Goal: Transaction & Acquisition: Purchase product/service

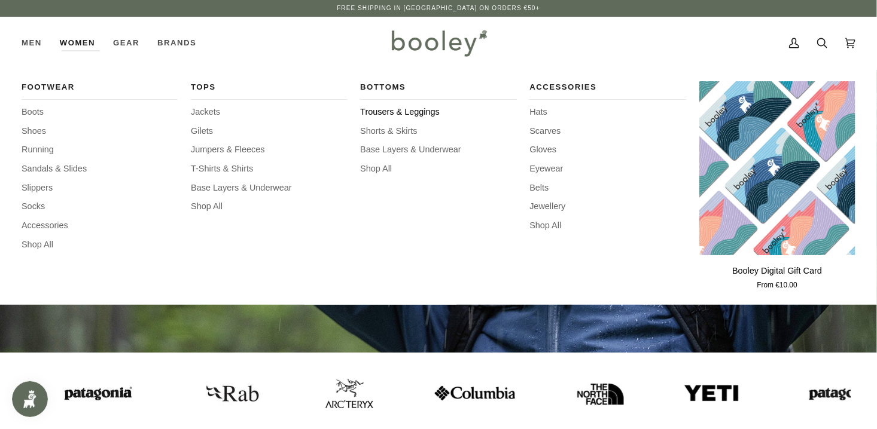
click at [370, 114] on span "Trousers & Leggings" at bounding box center [438, 112] width 156 height 13
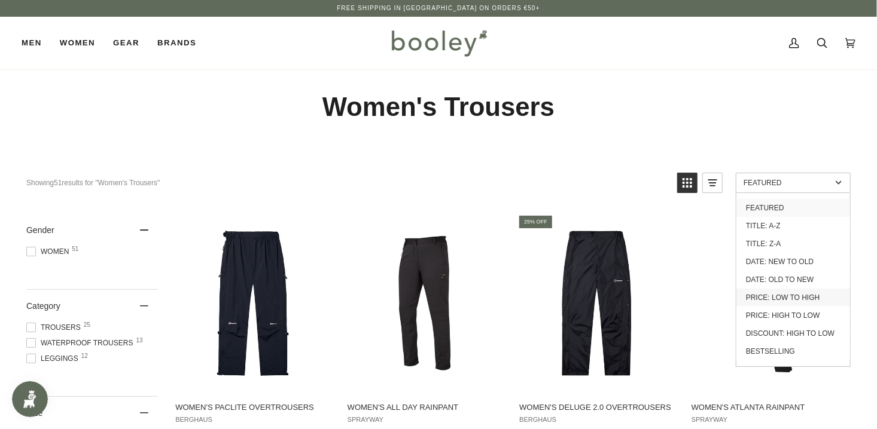
click at [803, 295] on link "Price: Low to High" at bounding box center [793, 298] width 114 height 18
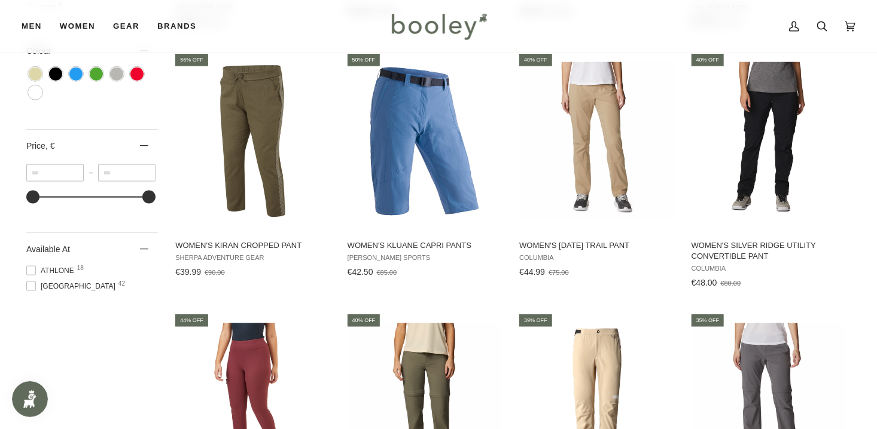
scroll to position [658, 0]
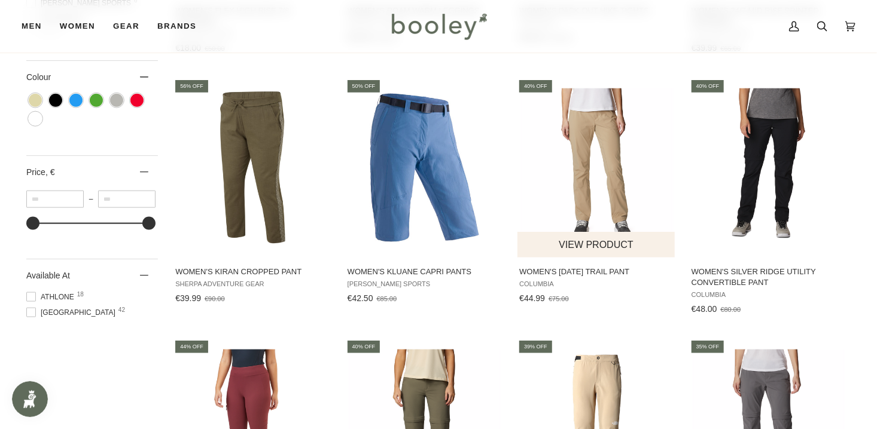
click at [607, 262] on span "Women's Saturday Trail Pant Columbia €44.99 €75.00 View product" at bounding box center [596, 283] width 158 height 50
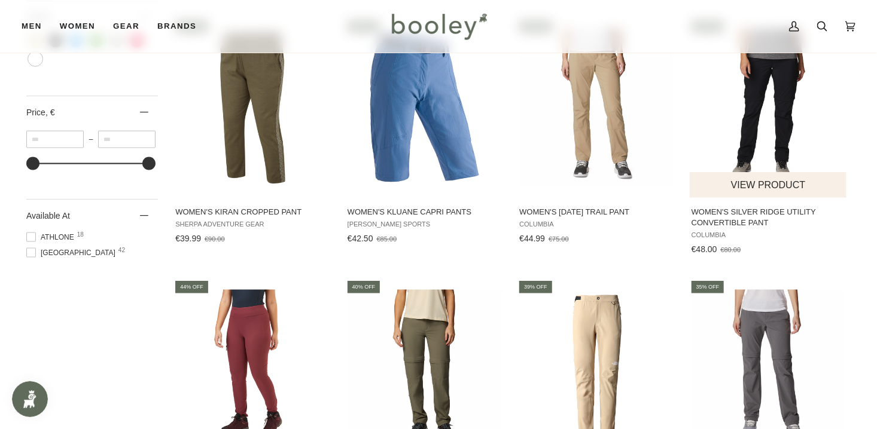
click at [756, 189] on button "View product" at bounding box center [767, 185] width 157 height 26
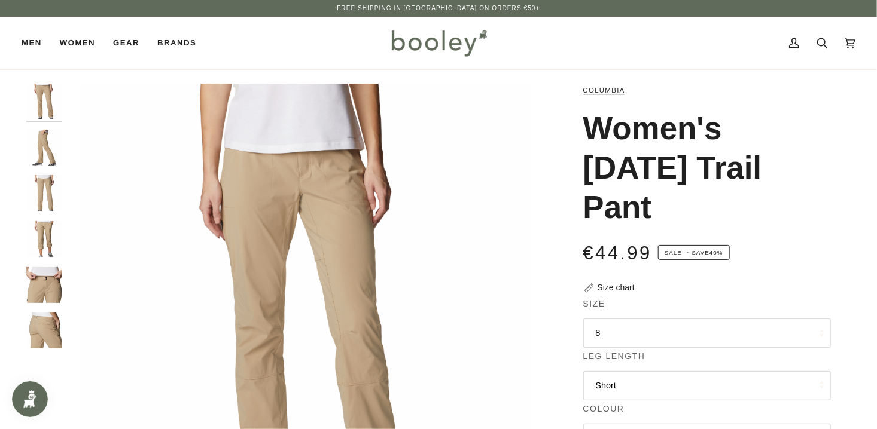
click at [57, 146] on img "Columbia Women's Saturday Trail Pant British Tan - Booley Galway" at bounding box center [44, 148] width 36 height 36
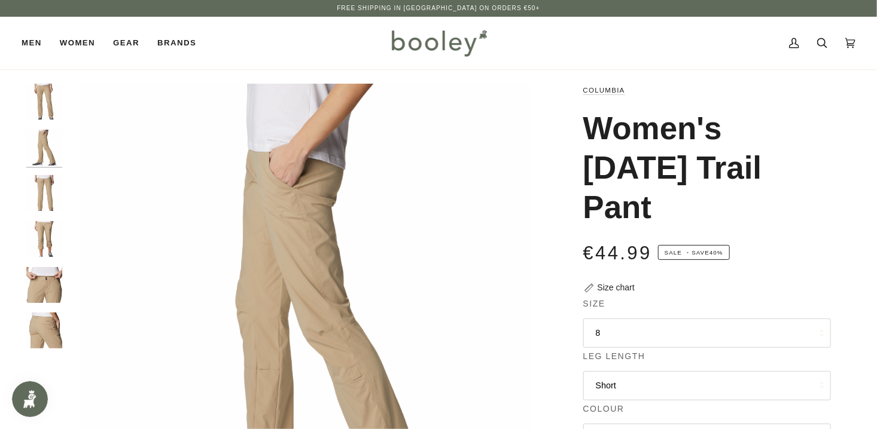
click at [45, 183] on img "Columbia Women's Saturday Trail Pant British Tan - Booley Galway" at bounding box center [44, 193] width 36 height 36
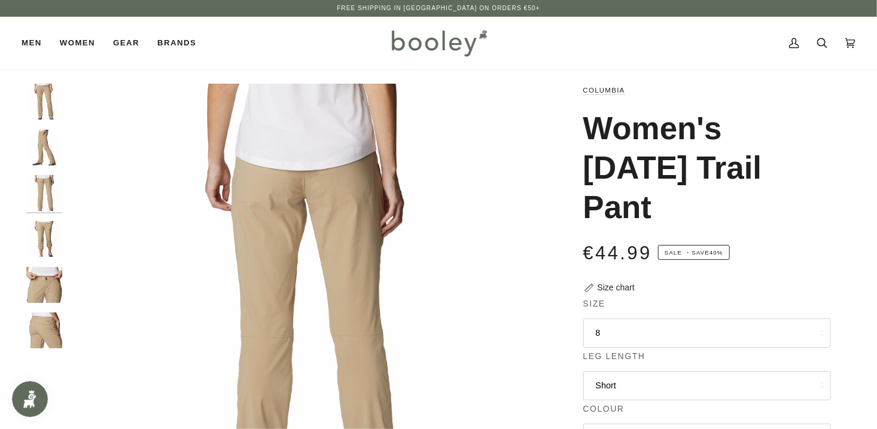
click at [38, 236] on img "Columbia Women's Saturday Trail Pant British Tan - Booley Galway" at bounding box center [44, 239] width 36 height 36
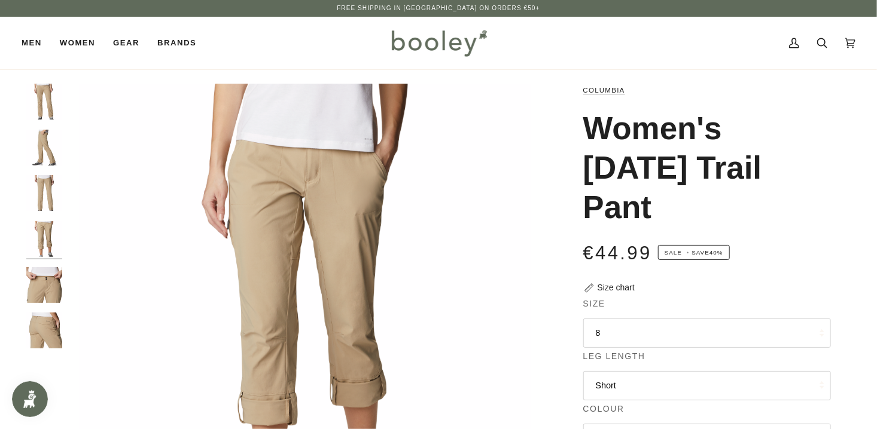
click at [40, 288] on img "Columbia Women's Saturday Trail Pant British Tan - Booley Galway" at bounding box center [44, 285] width 36 height 36
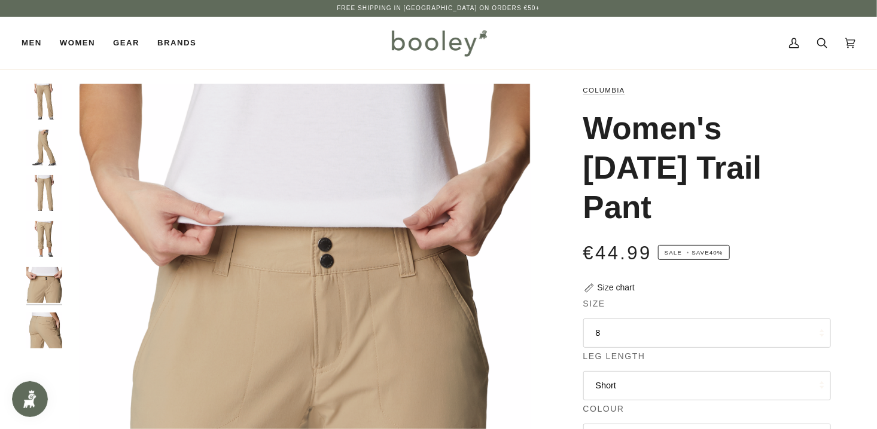
click at [30, 329] on img "Columbia Women's Saturday Trail Pant British Tan - Booley Galway" at bounding box center [44, 331] width 36 height 36
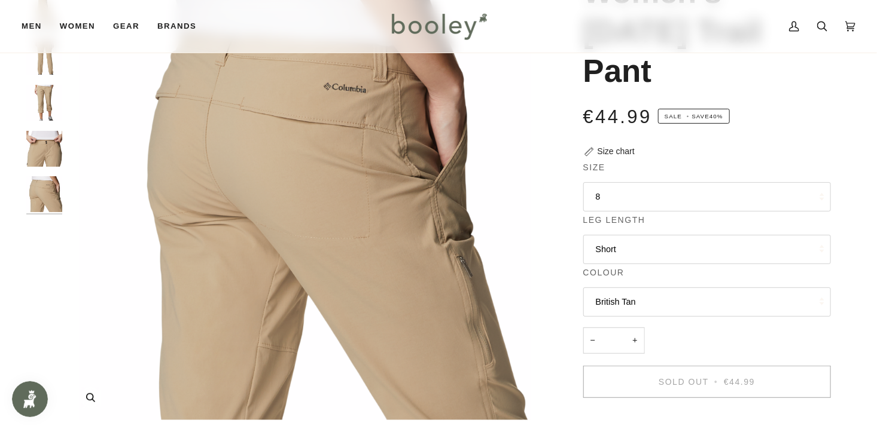
scroll to position [120, 0]
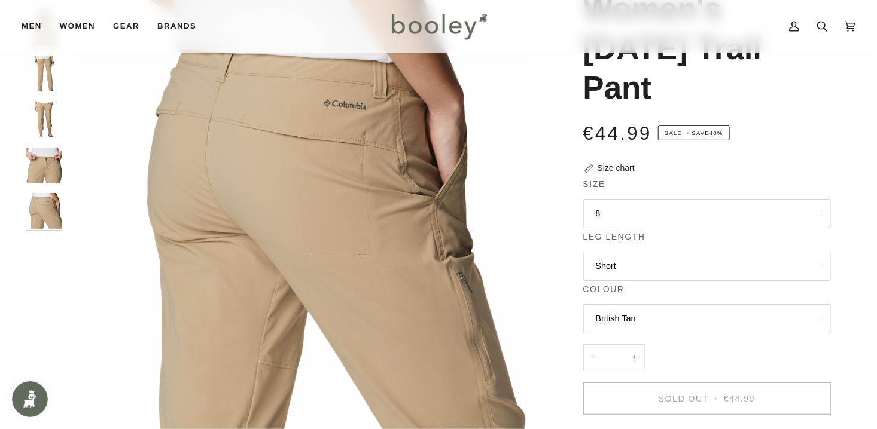
click at [48, 114] on img "Columbia Women's Saturday Trail Pant British Tan - Booley Galway" at bounding box center [44, 120] width 36 height 36
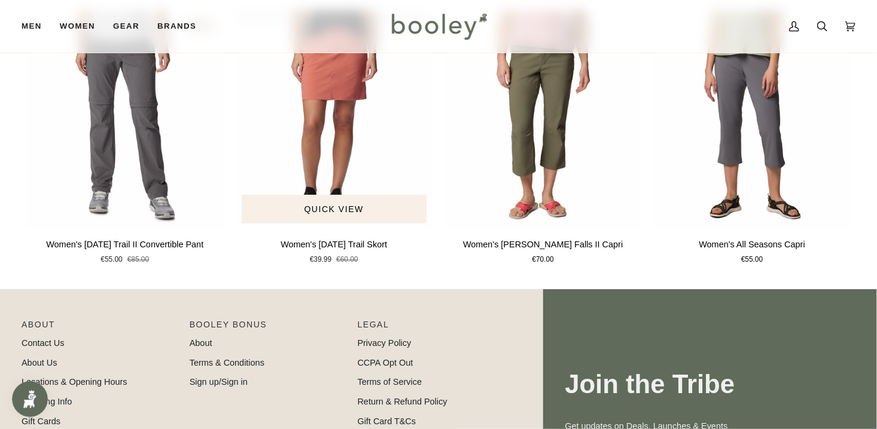
scroll to position [897, 0]
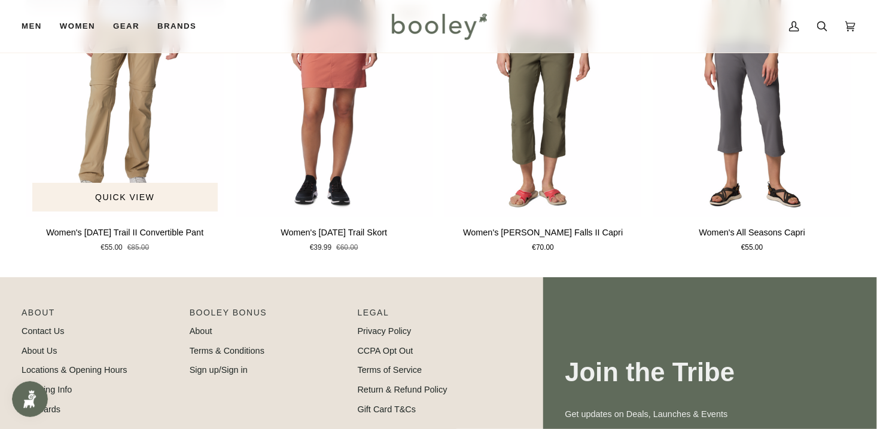
click at [135, 167] on img "Women's Saturday Trail II Convertible Pant" at bounding box center [124, 108] width 197 height 219
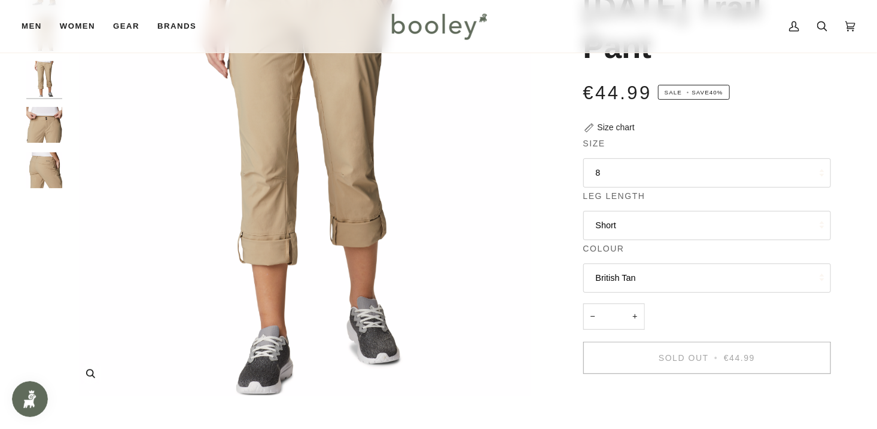
scroll to position [179, 0]
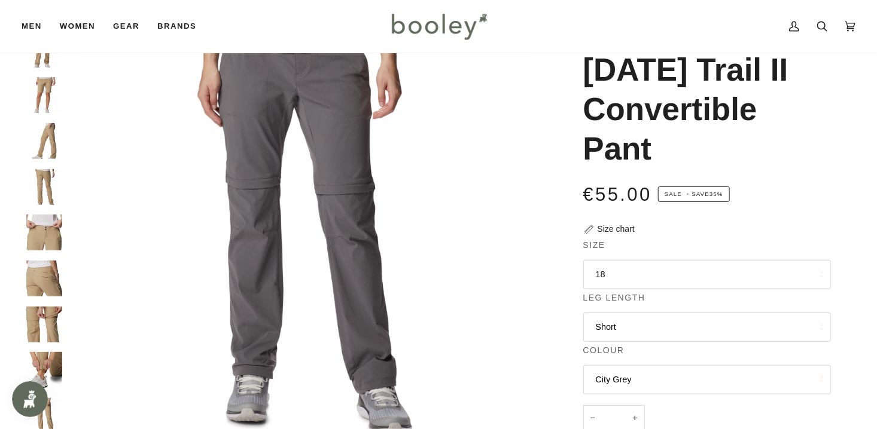
scroll to position [120, 0]
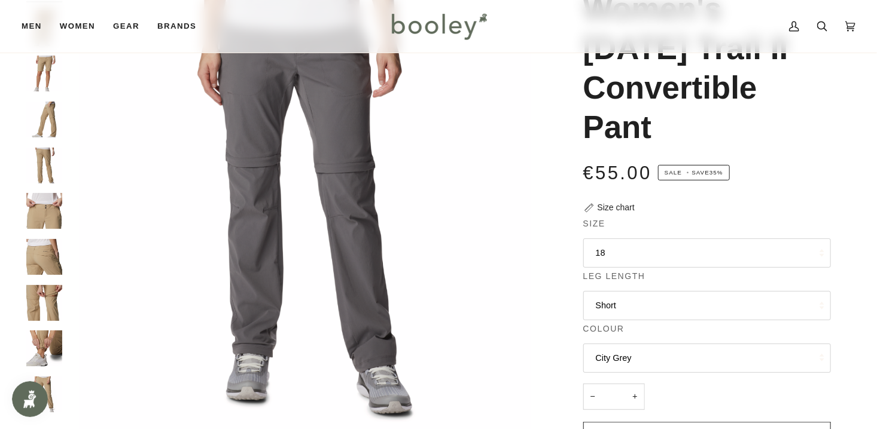
click at [603, 252] on button "18" at bounding box center [707, 253] width 248 height 29
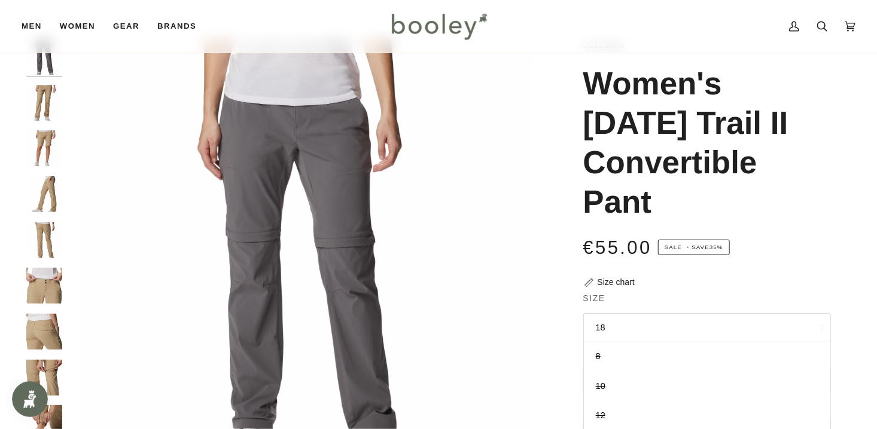
scroll to position [0, 0]
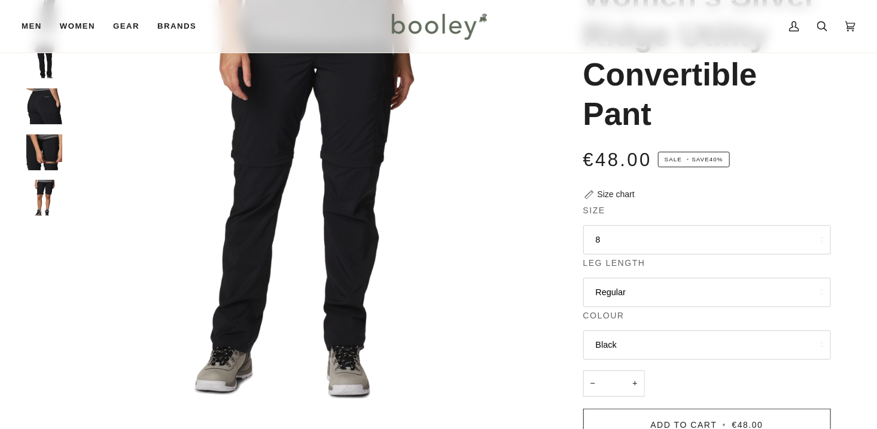
scroll to position [179, 0]
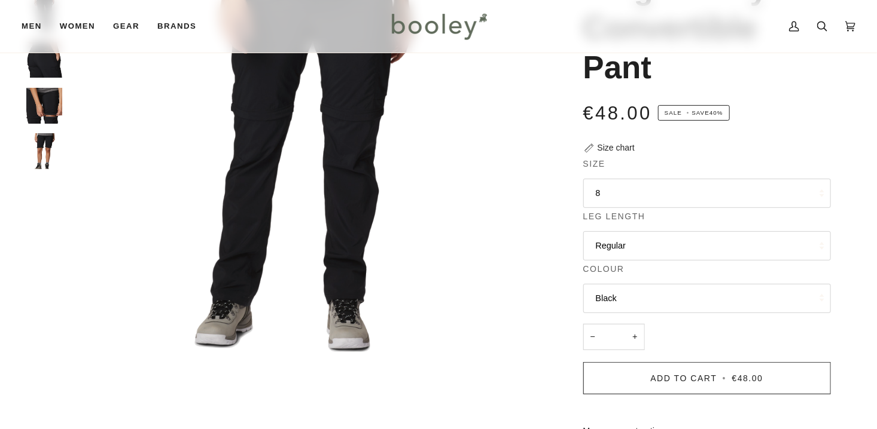
click at [601, 194] on button "8" at bounding box center [707, 193] width 248 height 29
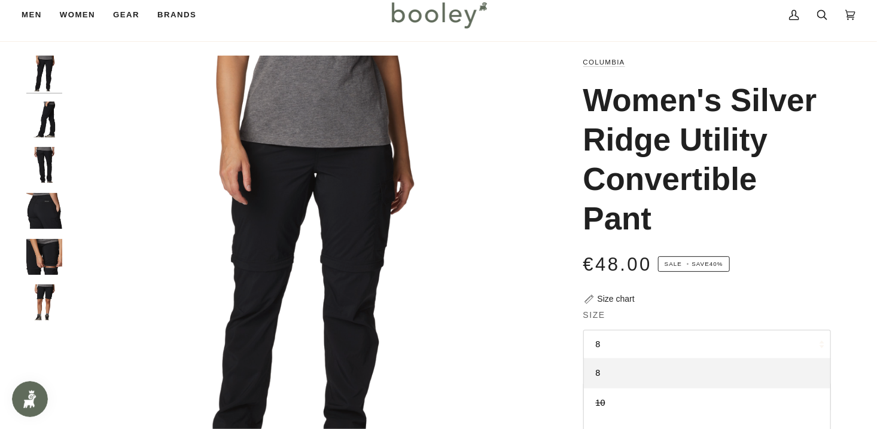
scroll to position [0, 0]
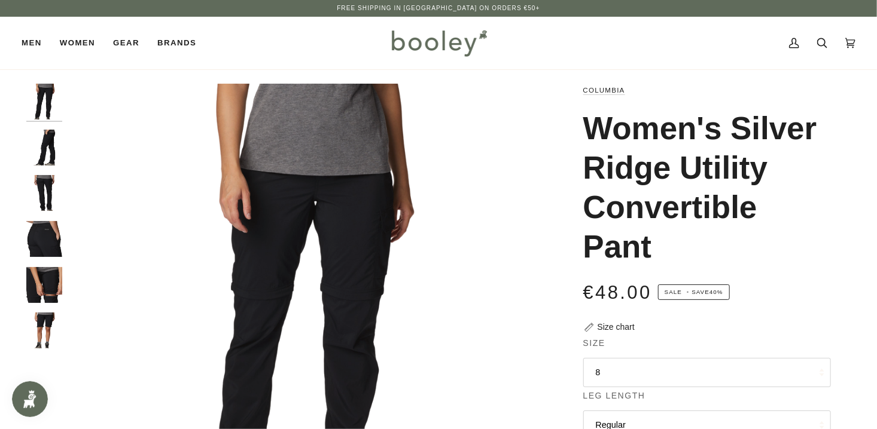
click at [54, 152] on img "Women's Silver Ridge Utility Convertible Pant" at bounding box center [44, 148] width 36 height 36
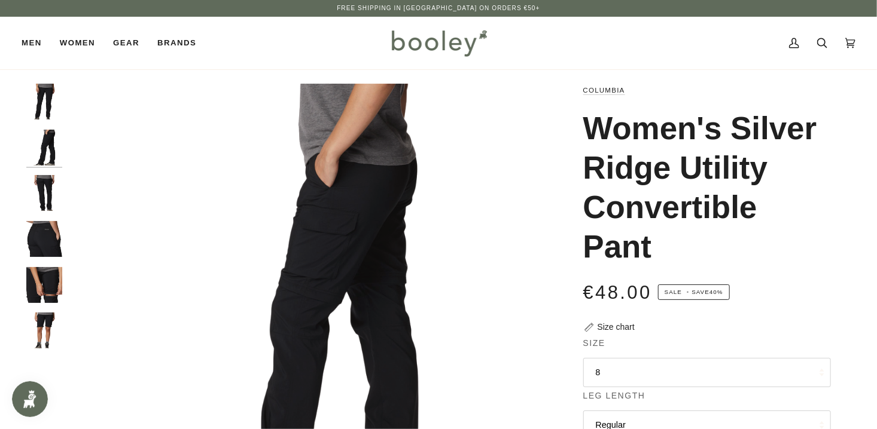
click at [48, 203] on img "Women's Silver Ridge Utility Convertible Pant" at bounding box center [44, 193] width 36 height 36
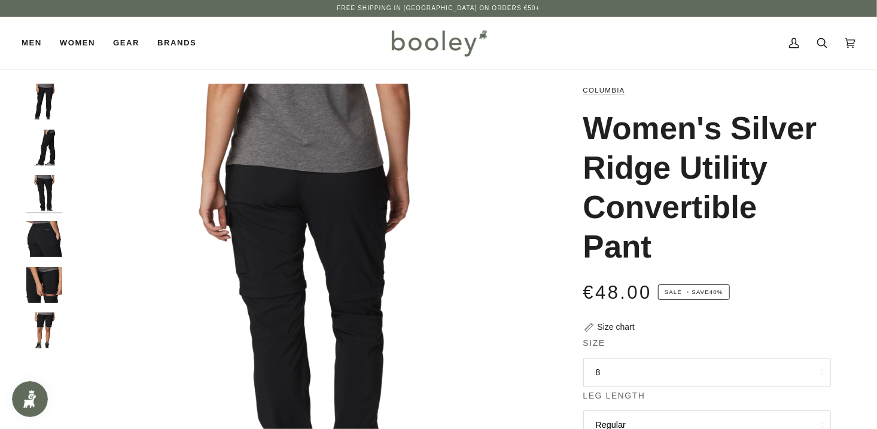
click at [32, 237] on img "Women's Silver Ridge Utility Convertible Pant" at bounding box center [44, 239] width 36 height 36
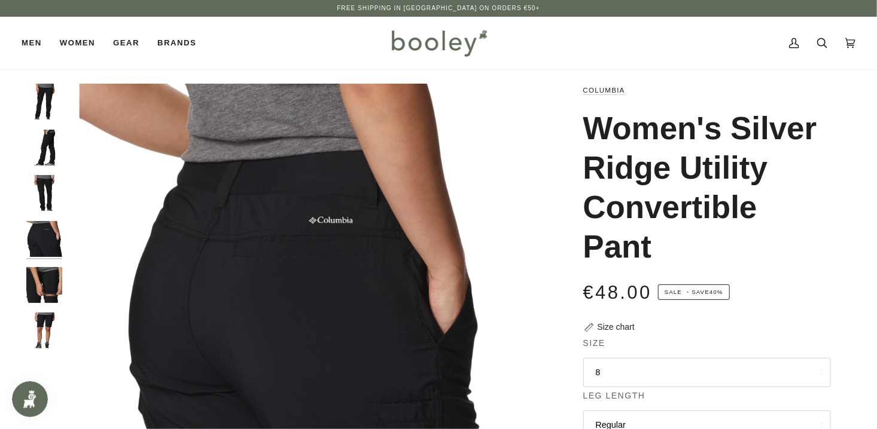
click at [36, 276] on img "Women's Silver Ridge Utility Convertible Pant" at bounding box center [44, 285] width 36 height 36
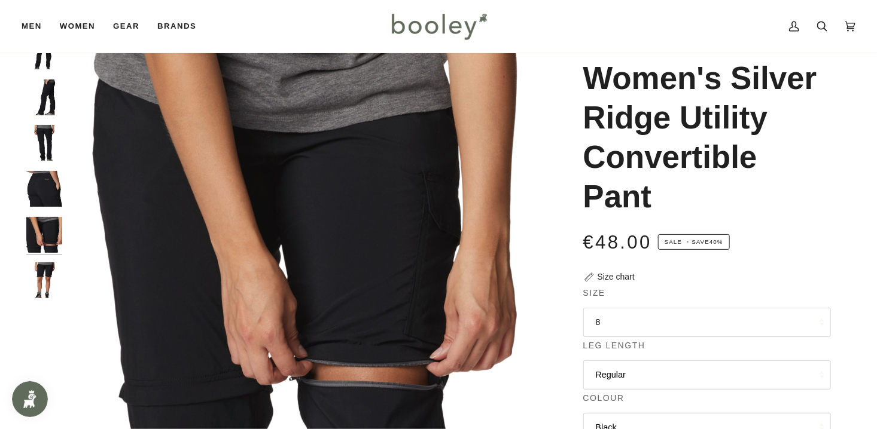
scroll to position [60, 0]
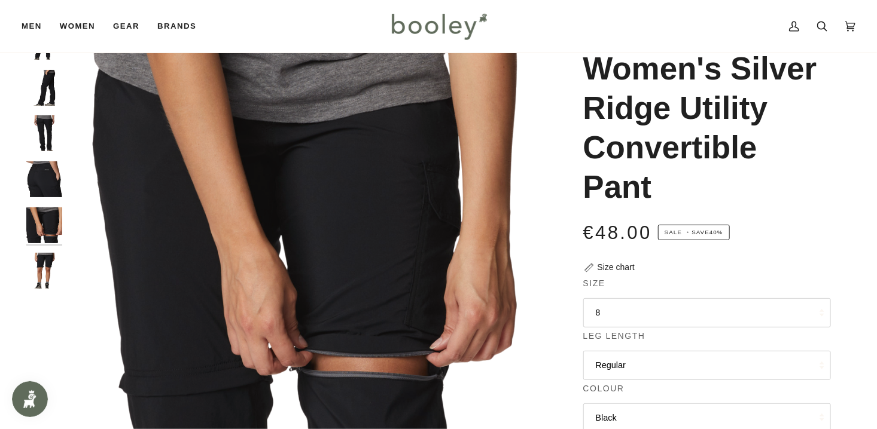
click at [39, 269] on img "Women's Silver Ridge Utility Convertible Pant" at bounding box center [44, 271] width 36 height 36
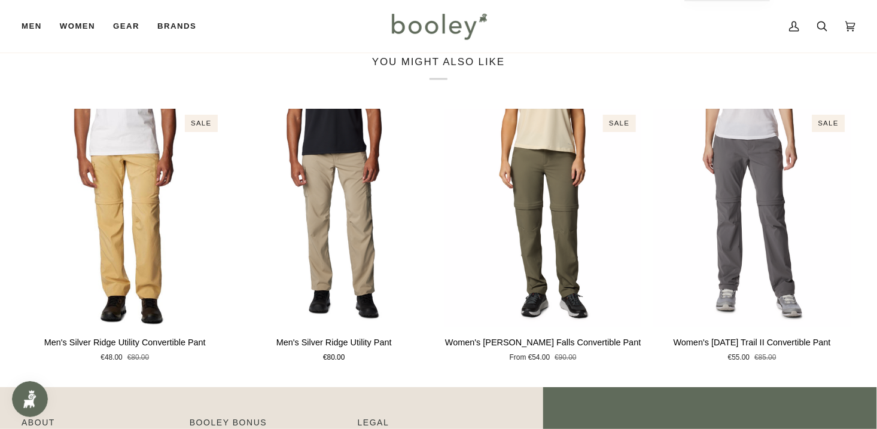
scroll to position [837, 0]
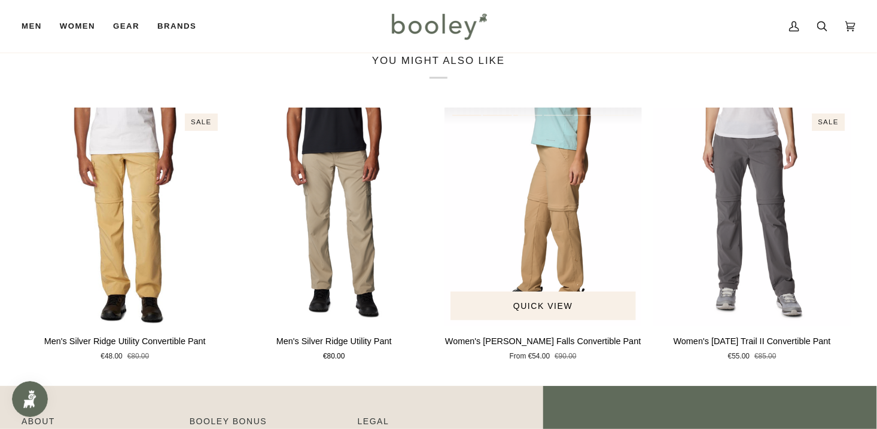
click at [517, 245] on img "Women's Leslie Falls Convertible Pant" at bounding box center [542, 217] width 197 height 219
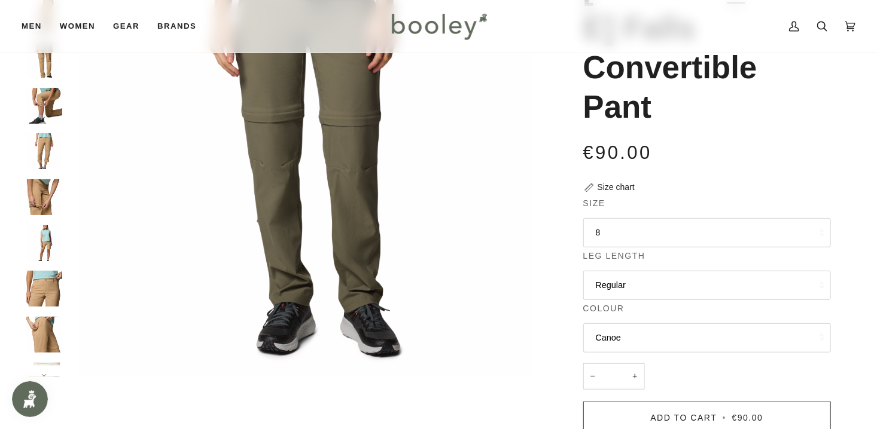
click at [596, 218] on button "8" at bounding box center [707, 232] width 248 height 29
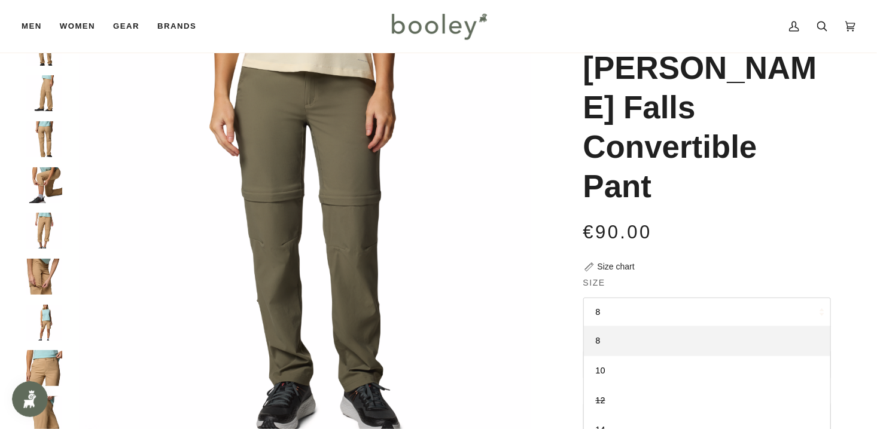
scroll to position [60, 0]
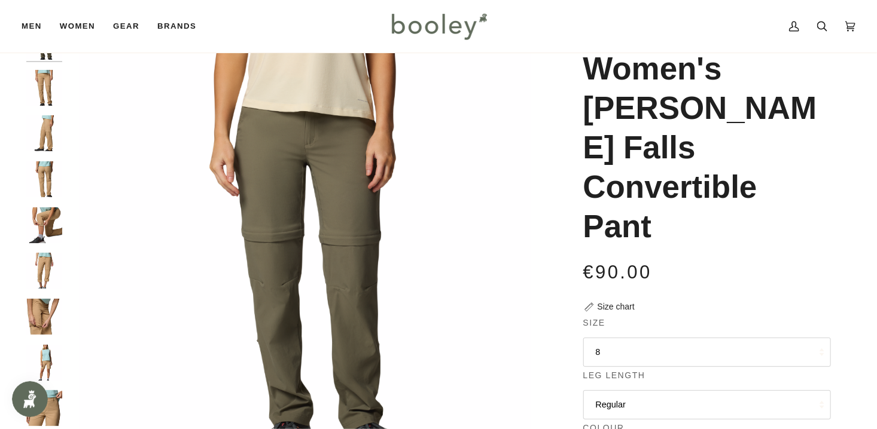
click at [42, 88] on img "Columbia Women's Leslie Falls Convertible Pant Canoe - Booley Galway" at bounding box center [44, 88] width 36 height 36
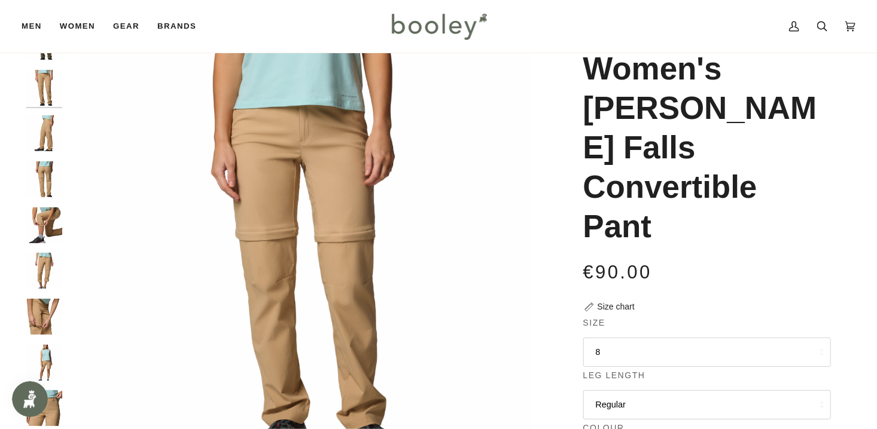
click at [46, 131] on img "Columbia Women's Leslie Falls Convertible Pant Canoe - Booley Galway" at bounding box center [44, 133] width 36 height 36
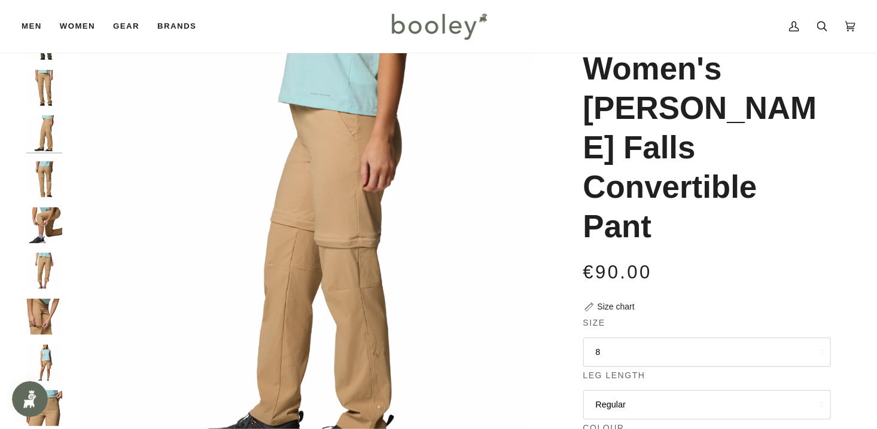
click at [53, 176] on img "Columbia Women's Leslie Falls Convertible Pant Canoe - Booley Galway" at bounding box center [44, 179] width 36 height 36
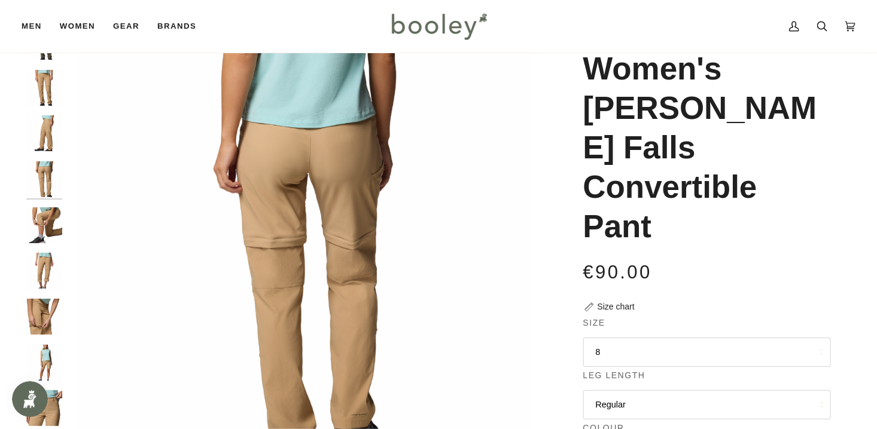
click at [38, 222] on img "Columbia Women's Leslie Falls Convertible Pant Canoe - Booley Galway" at bounding box center [44, 225] width 36 height 36
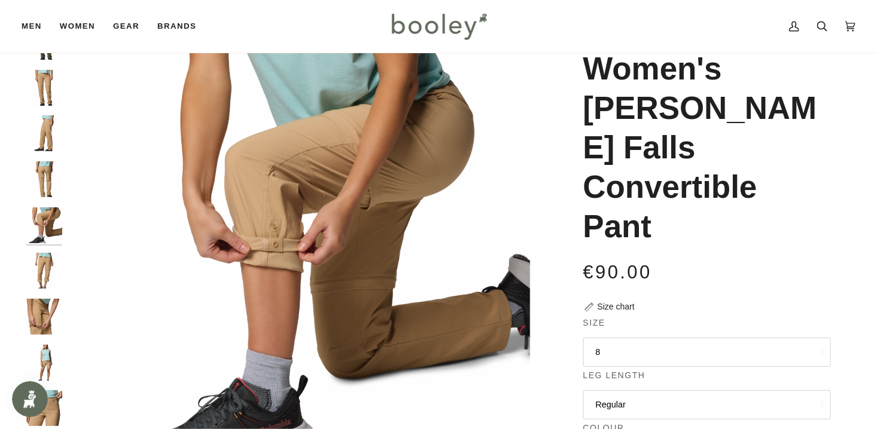
click at [37, 277] on img "Columbia Women's Leslie Falls Convertible Pant Canoe - Booley Galway" at bounding box center [44, 271] width 36 height 36
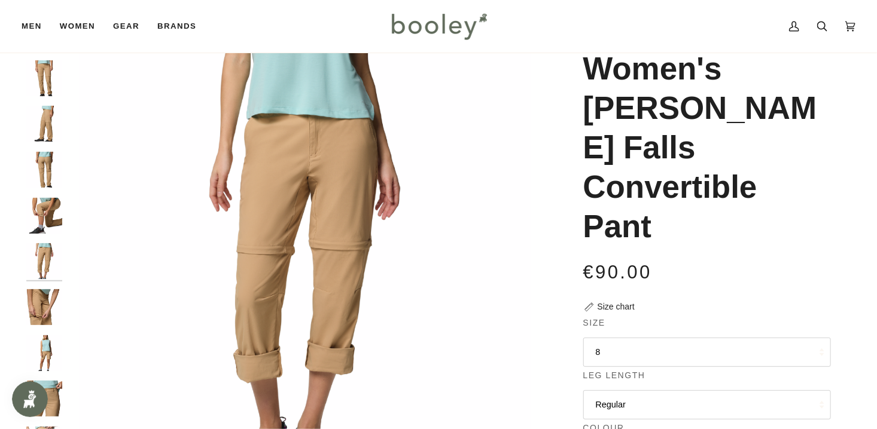
click at [41, 305] on img "Columbia Women's Leslie Falls Convertible Pant Canoe - Booley Galway" at bounding box center [44, 307] width 36 height 36
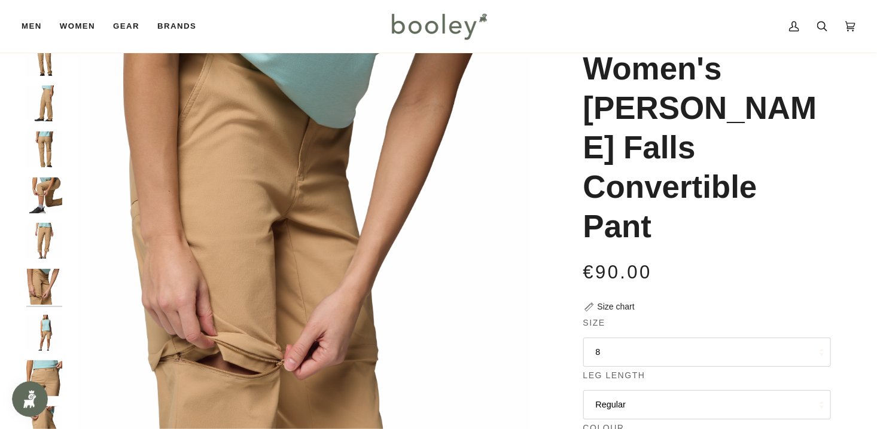
click at [39, 323] on img "Columbia Women's Leslie Falls Convertible Pant Canoe - Booley Galway" at bounding box center [44, 333] width 36 height 36
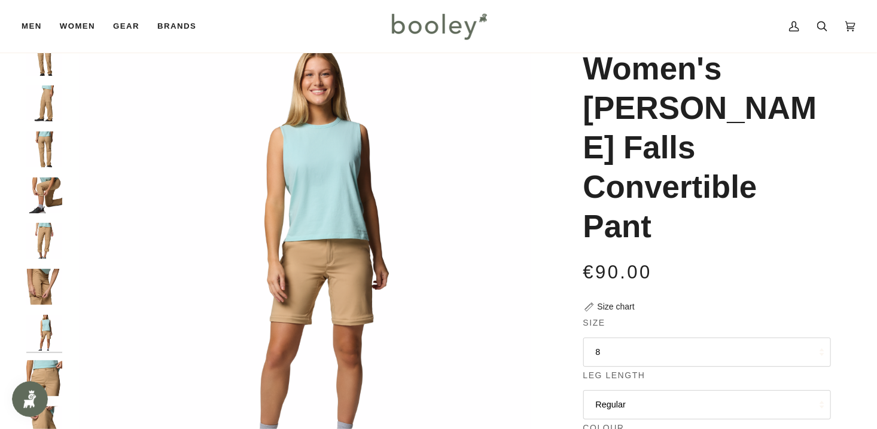
click at [51, 373] on img "Columbia Women's Leslie Falls Convertible Pant Canoe - Booley Galway" at bounding box center [44, 379] width 36 height 36
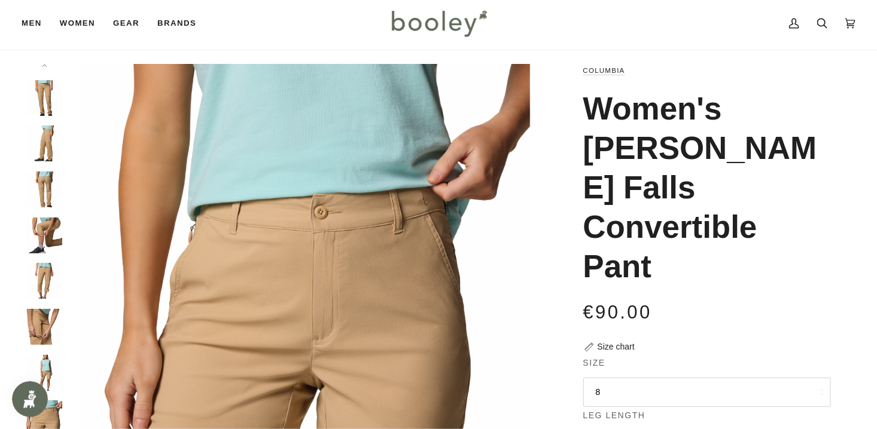
scroll to position [0, 0]
